Goal: Information Seeking & Learning: Learn about a topic

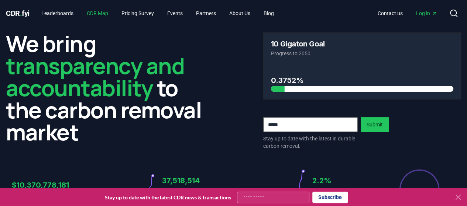
click at [97, 14] on link "CDR Map" at bounding box center [97, 13] width 33 height 13
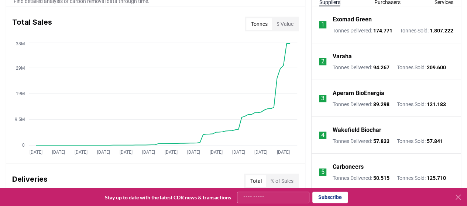
scroll to position [295, 0]
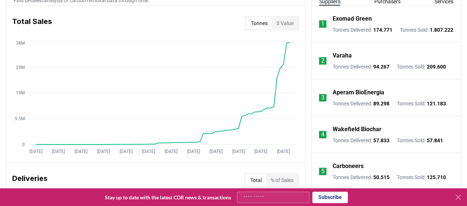
click at [342, 60] on p "Varaha" at bounding box center [341, 55] width 19 height 9
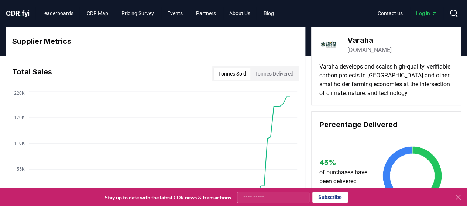
click at [269, 74] on button "Tonnes Delivered" at bounding box center [273, 74] width 47 height 12
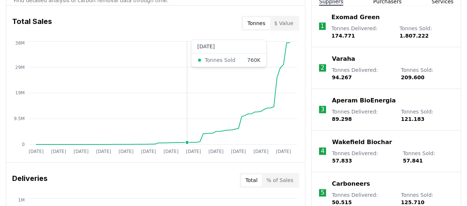
scroll to position [295, 0]
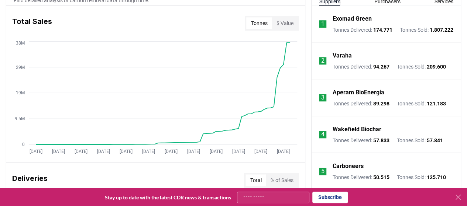
click at [344, 17] on p "Exomad Green" at bounding box center [351, 18] width 39 height 9
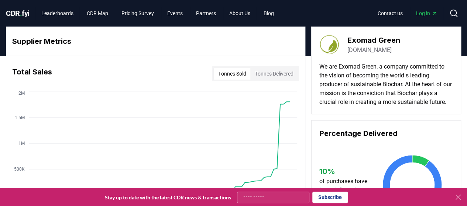
click at [281, 75] on button "Tonnes Delivered" at bounding box center [273, 74] width 47 height 12
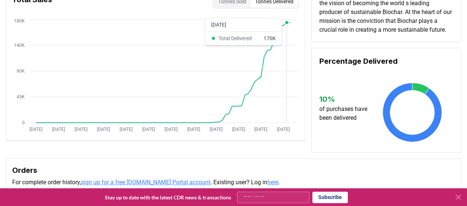
scroll to position [74, 0]
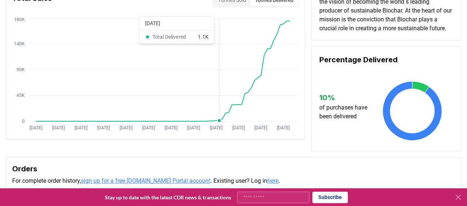
click at [218, 119] on circle at bounding box center [219, 121] width 4 height 4
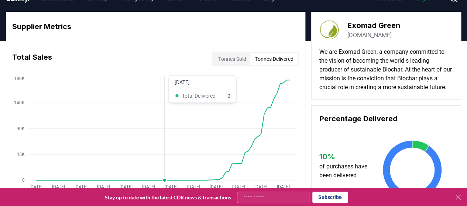
scroll to position [0, 0]
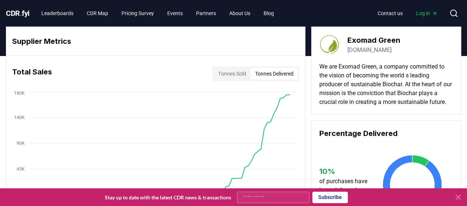
click at [28, 12] on span "CDR . fyi" at bounding box center [18, 13] width 24 height 9
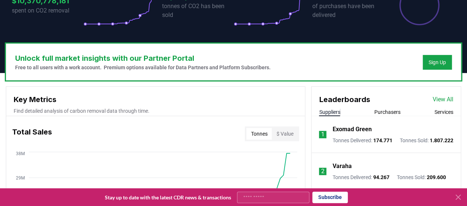
scroll to position [221, 0]
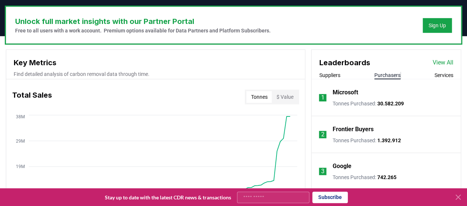
click at [392, 75] on button "Purchasers" at bounding box center [387, 75] width 26 height 7
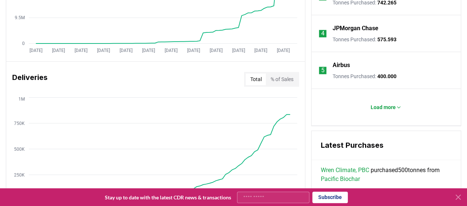
scroll to position [406, 0]
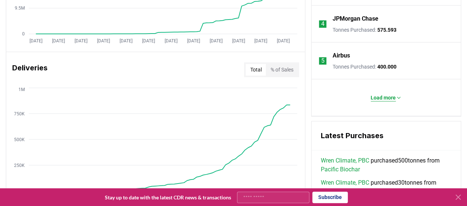
click at [390, 96] on p "Load more" at bounding box center [382, 97] width 25 height 7
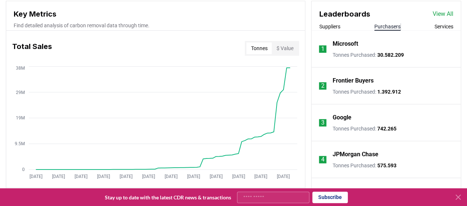
scroll to position [258, 0]
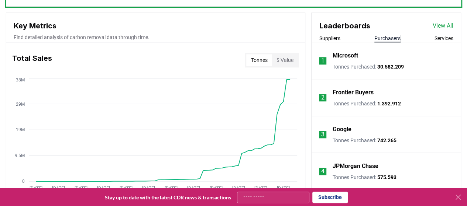
click at [287, 61] on button "$ Value" at bounding box center [285, 60] width 26 height 12
click at [384, 68] on span "30.582.209" at bounding box center [390, 67] width 27 height 6
click at [346, 54] on p "Microsoft" at bounding box center [344, 55] width 25 height 9
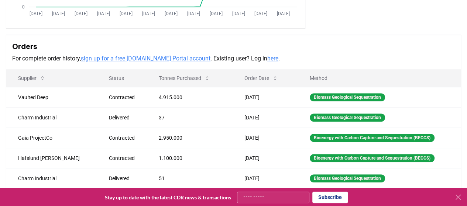
scroll to position [221, 0]
